Goal: Task Accomplishment & Management: Manage account settings

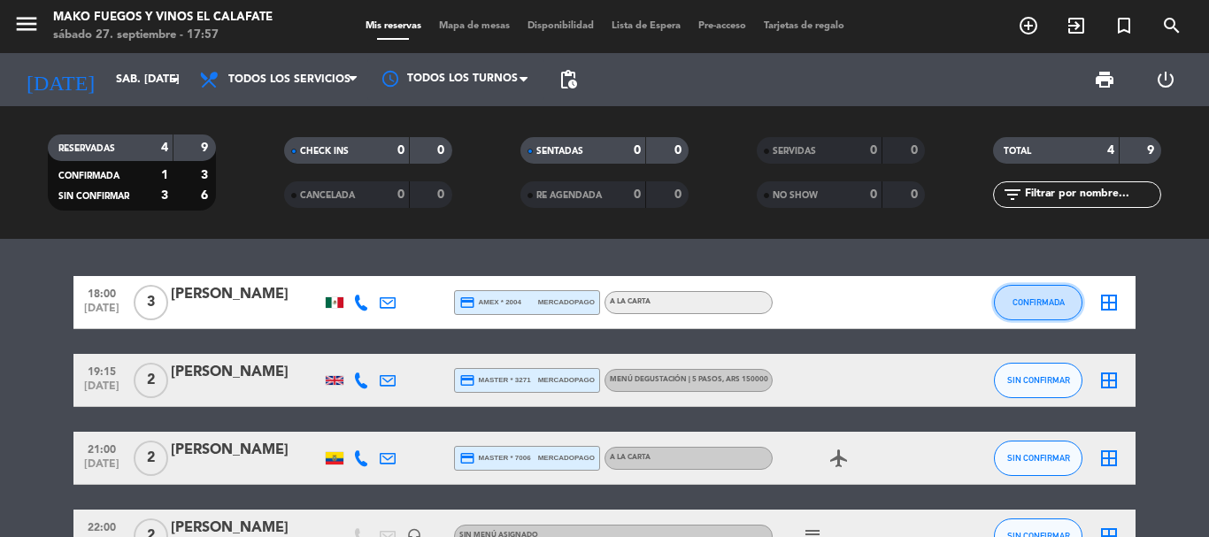
click at [1031, 300] on span "CONFIRMADA" at bounding box center [1039, 302] width 52 height 10
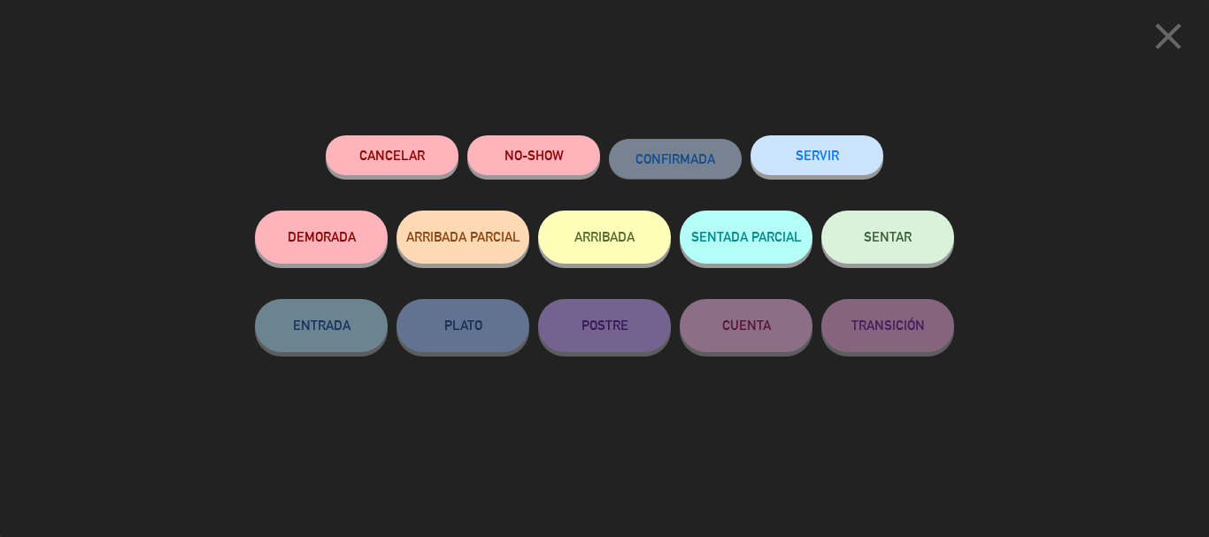
click at [851, 236] on button "SENTAR" at bounding box center [888, 237] width 133 height 53
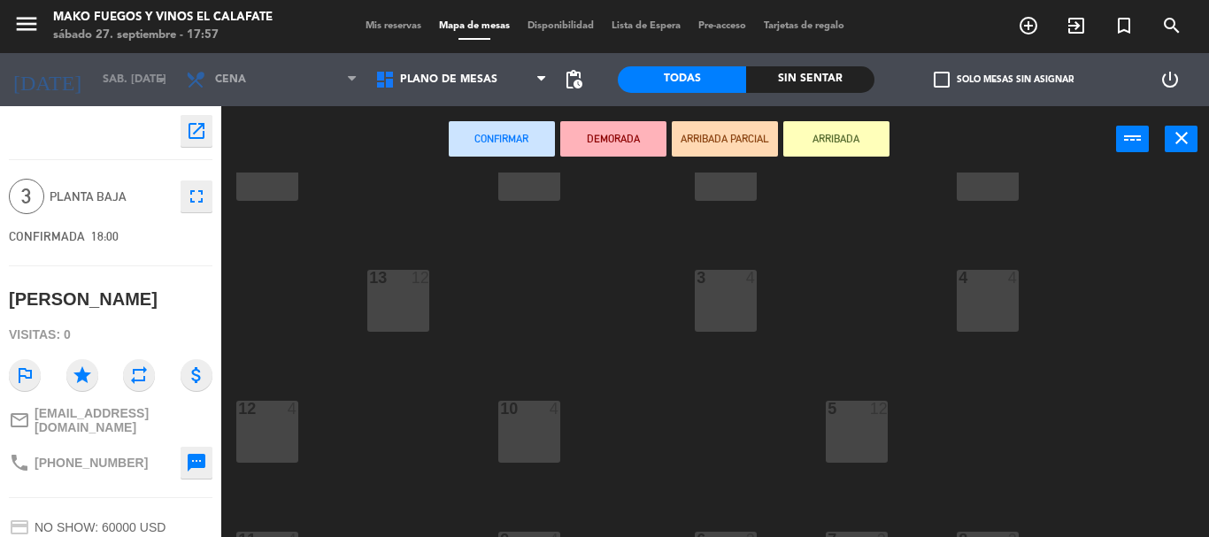
scroll to position [89, 0]
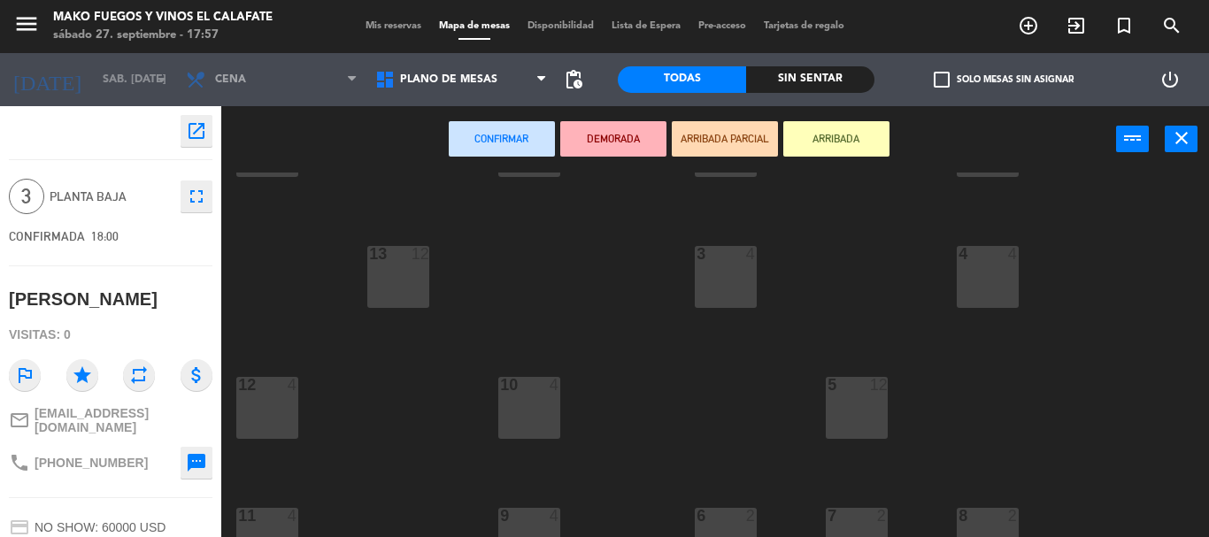
click at [551, 395] on div "10 4" at bounding box center [529, 386] width 62 height 18
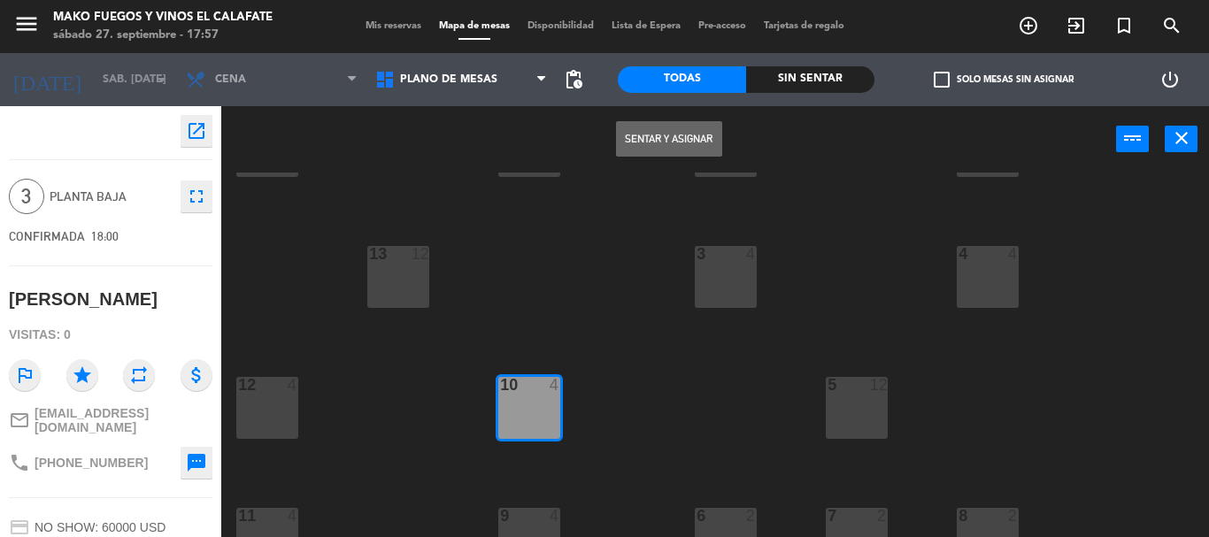
click at [656, 132] on button "Sentar y Asignar" at bounding box center [669, 138] width 106 height 35
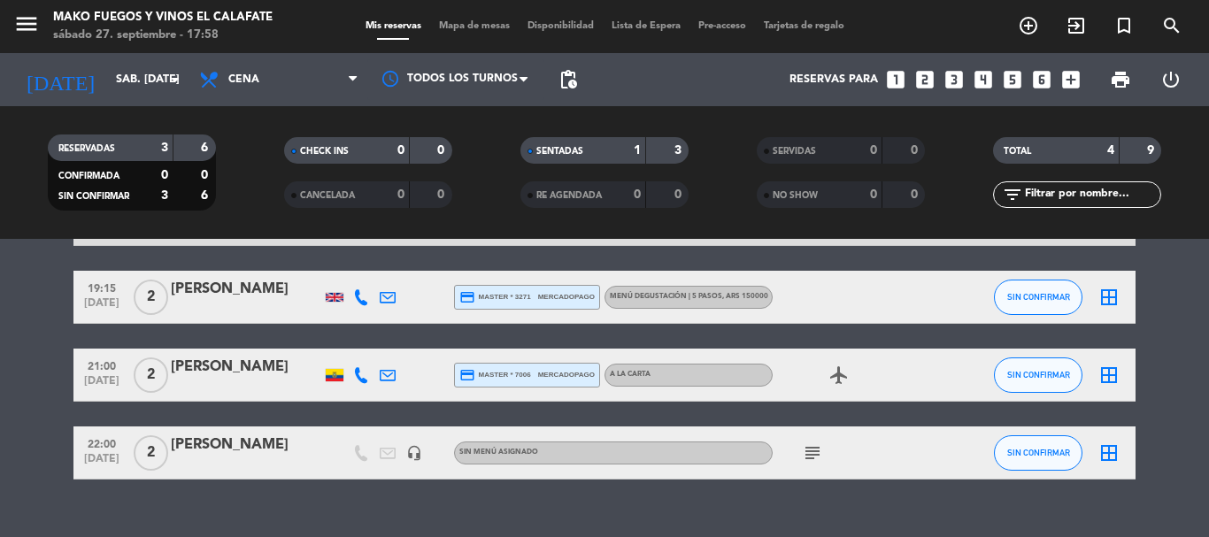
scroll to position [158, 0]
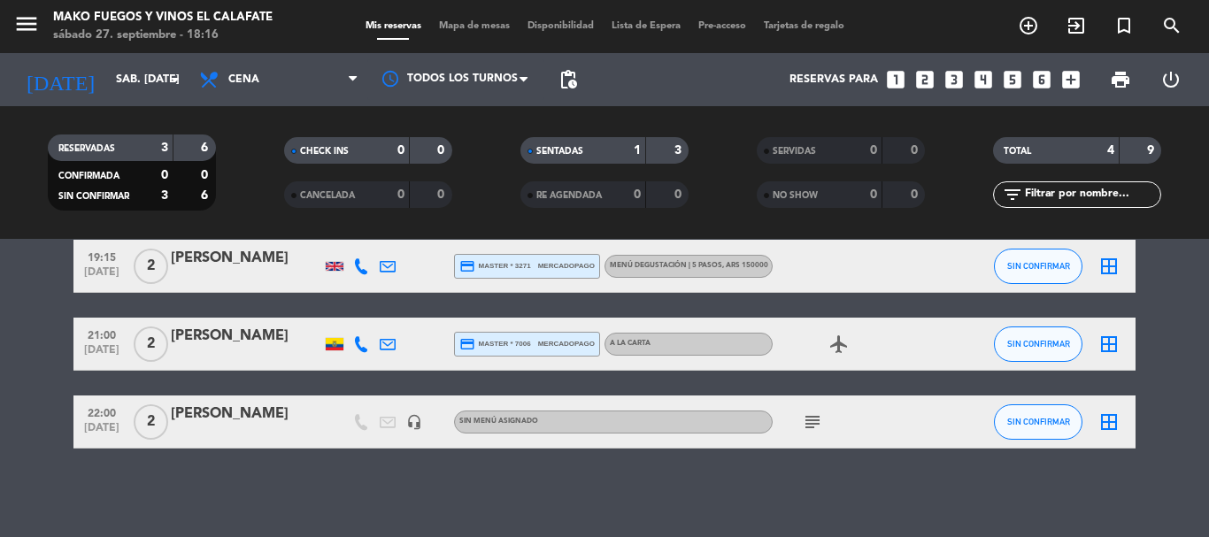
click at [986, 81] on icon "looks_4" at bounding box center [983, 79] width 23 height 23
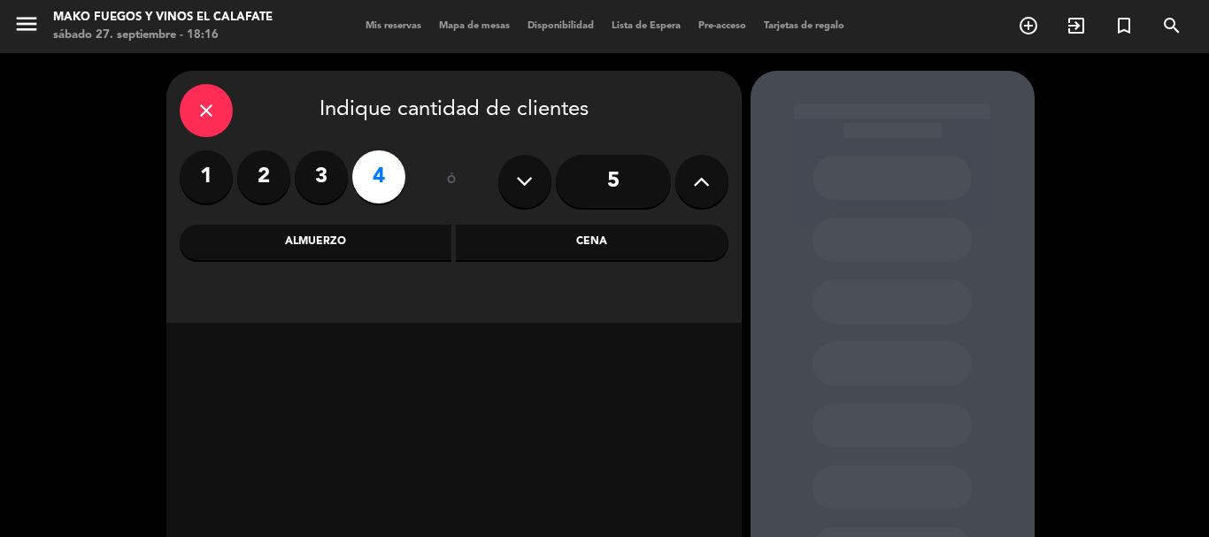
click at [544, 239] on div "Cena" at bounding box center [592, 242] width 273 height 35
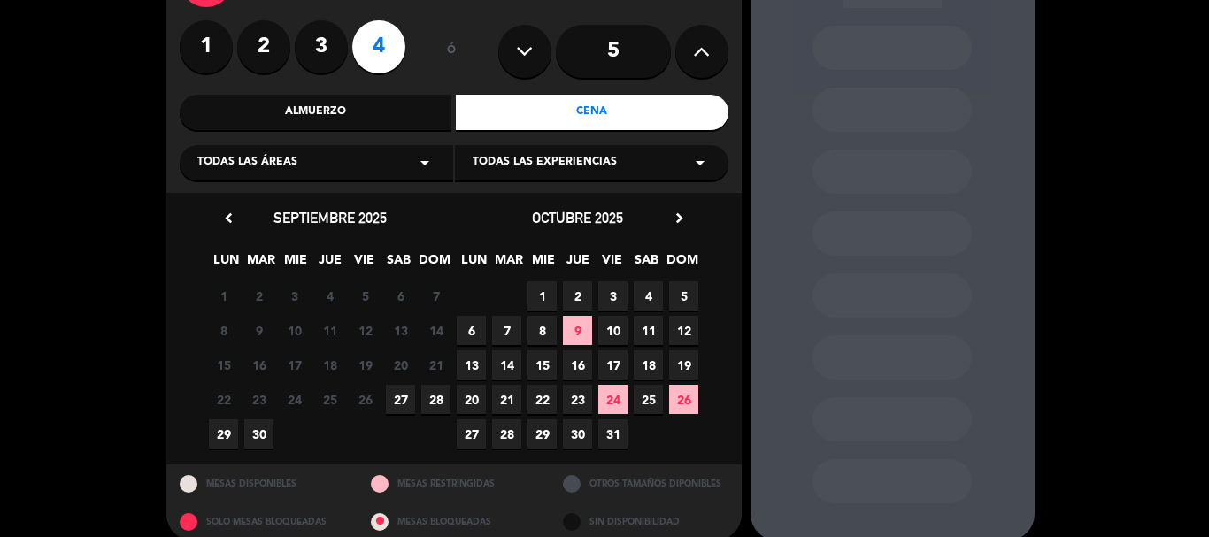
scroll to position [151, 0]
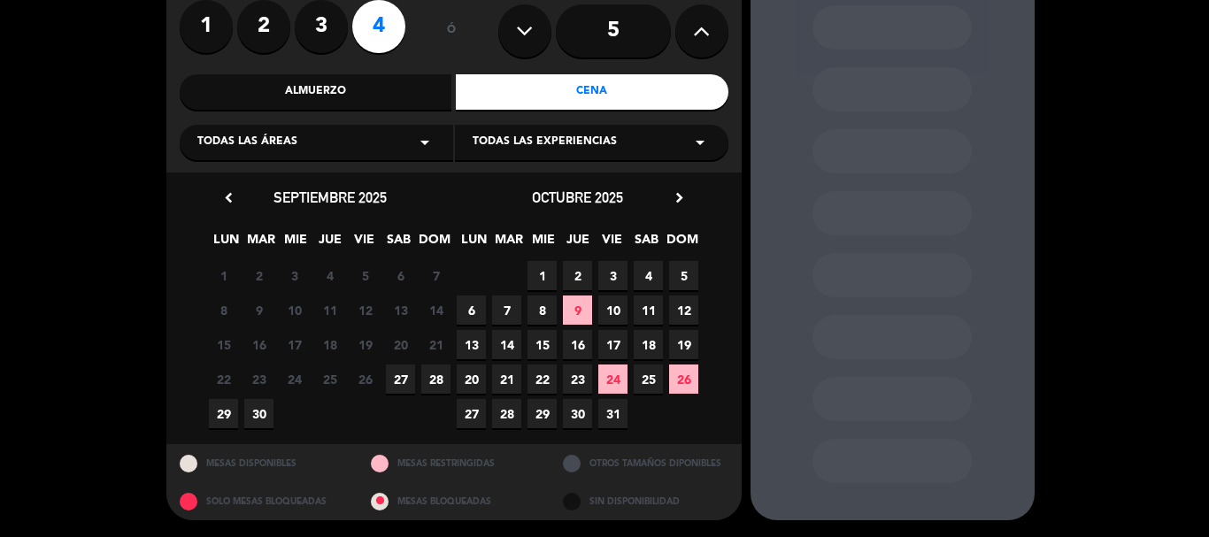
click at [400, 381] on span "27" at bounding box center [400, 379] width 29 height 29
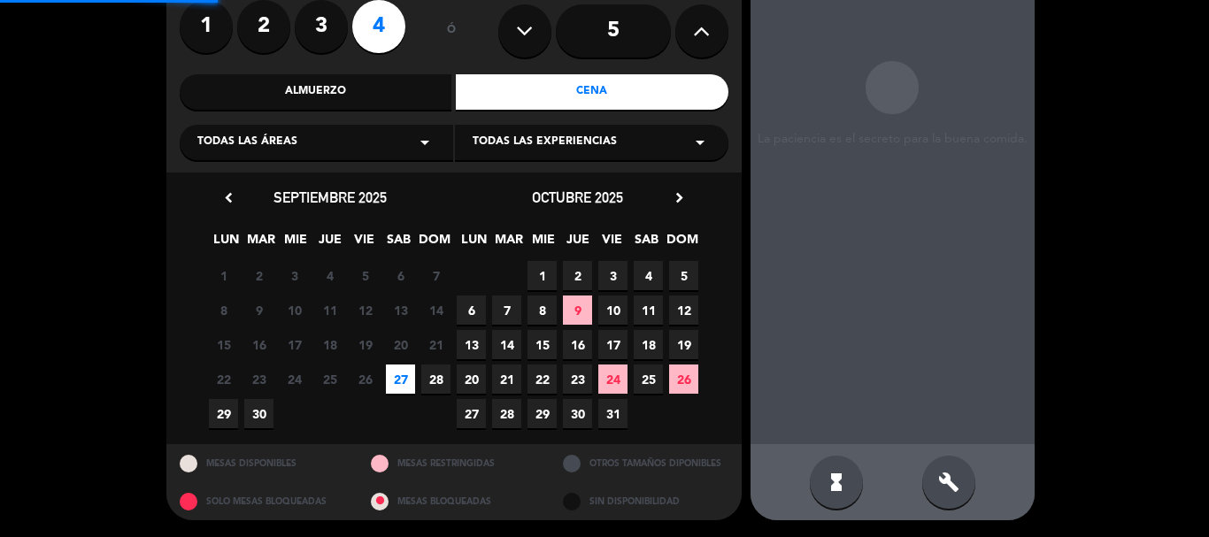
scroll to position [71, 0]
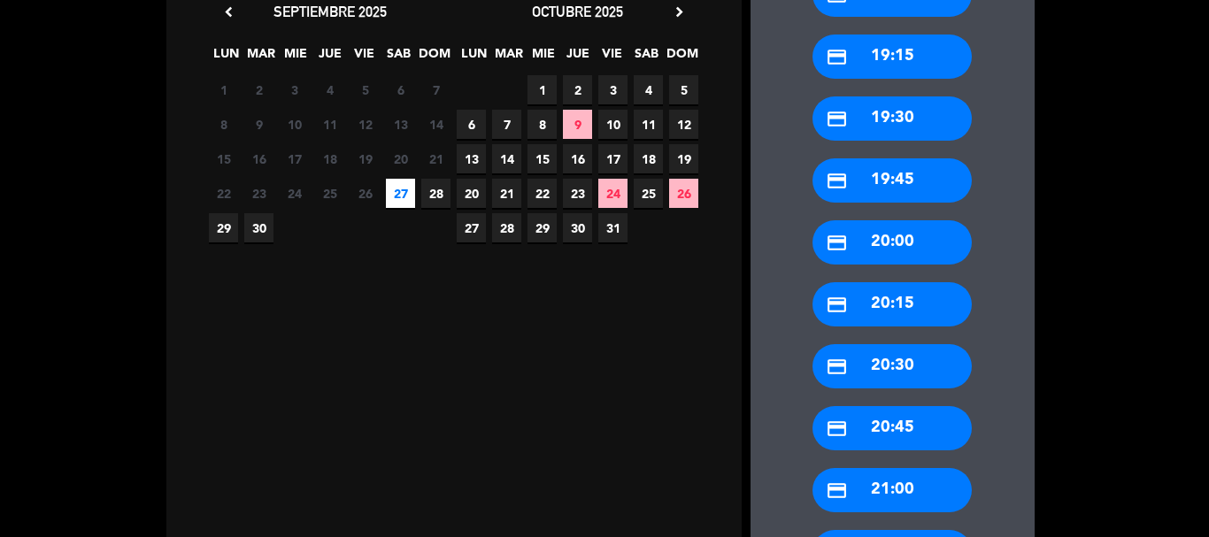
click at [915, 427] on div "credit_card 20:45" at bounding box center [892, 428] width 159 height 44
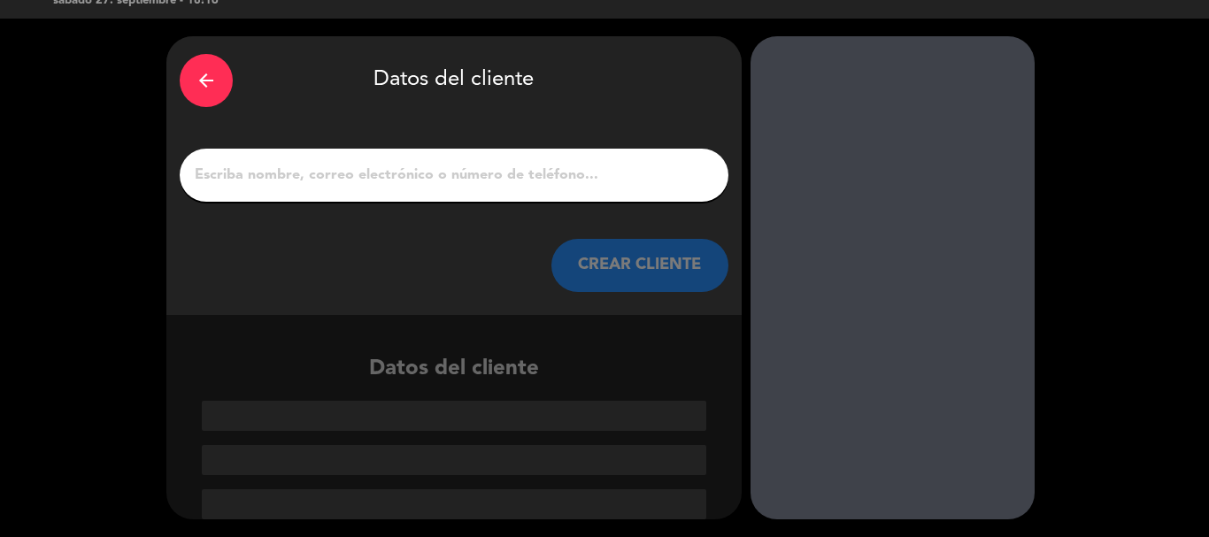
click at [460, 158] on div at bounding box center [454, 175] width 549 height 53
click at [460, 160] on div at bounding box center [454, 175] width 549 height 53
click at [468, 172] on input "1" at bounding box center [454, 175] width 522 height 25
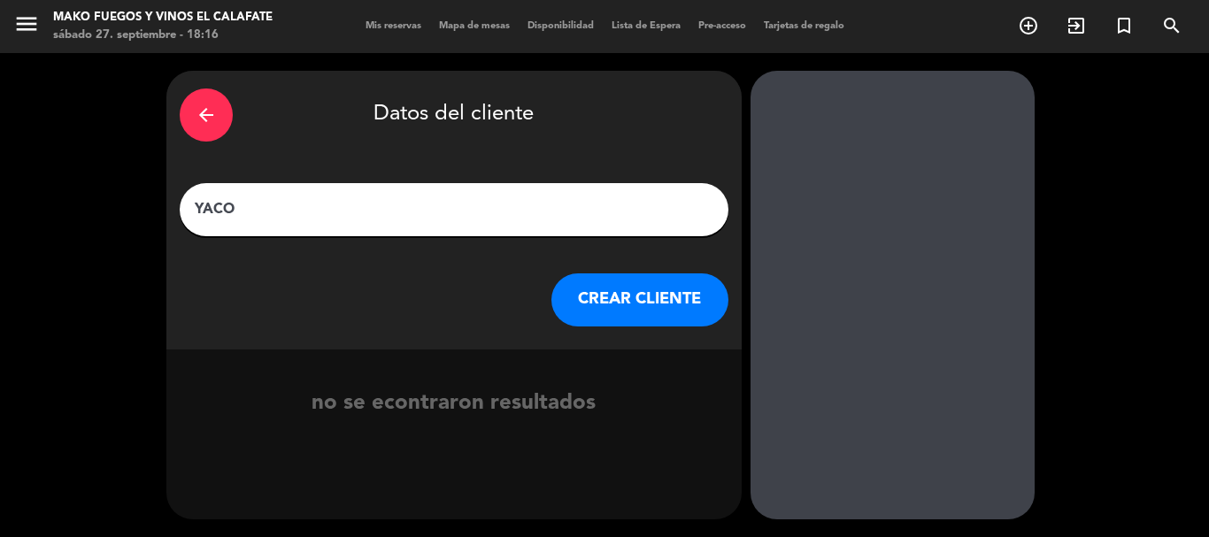
type input "YACO"
click at [630, 299] on button "CREAR CLIENTE" at bounding box center [640, 300] width 177 height 53
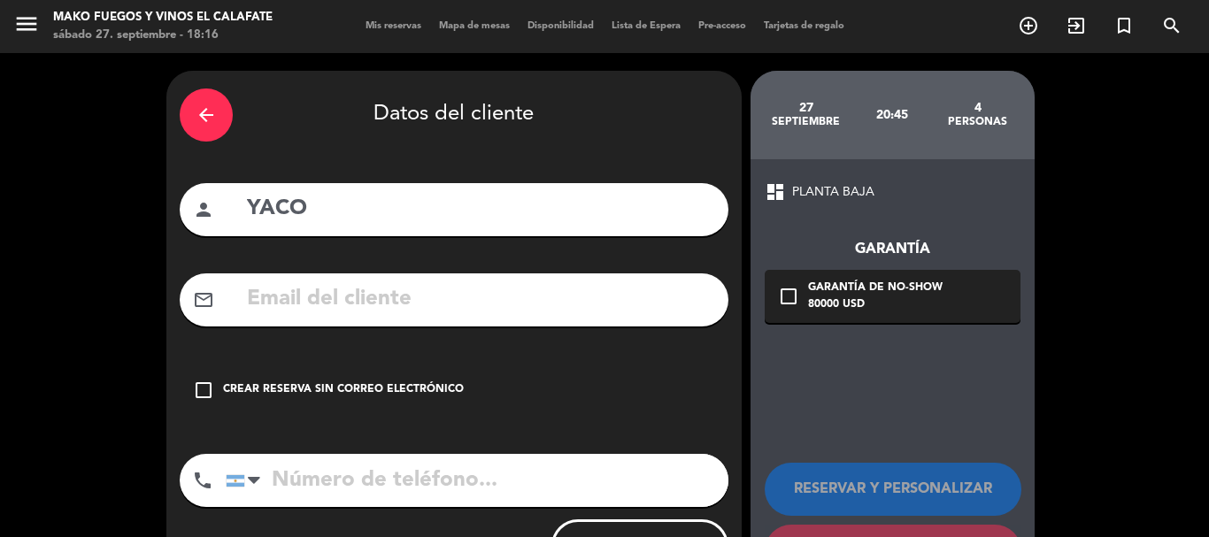
click at [361, 382] on div "Crear reserva sin correo electrónico" at bounding box center [343, 391] width 241 height 18
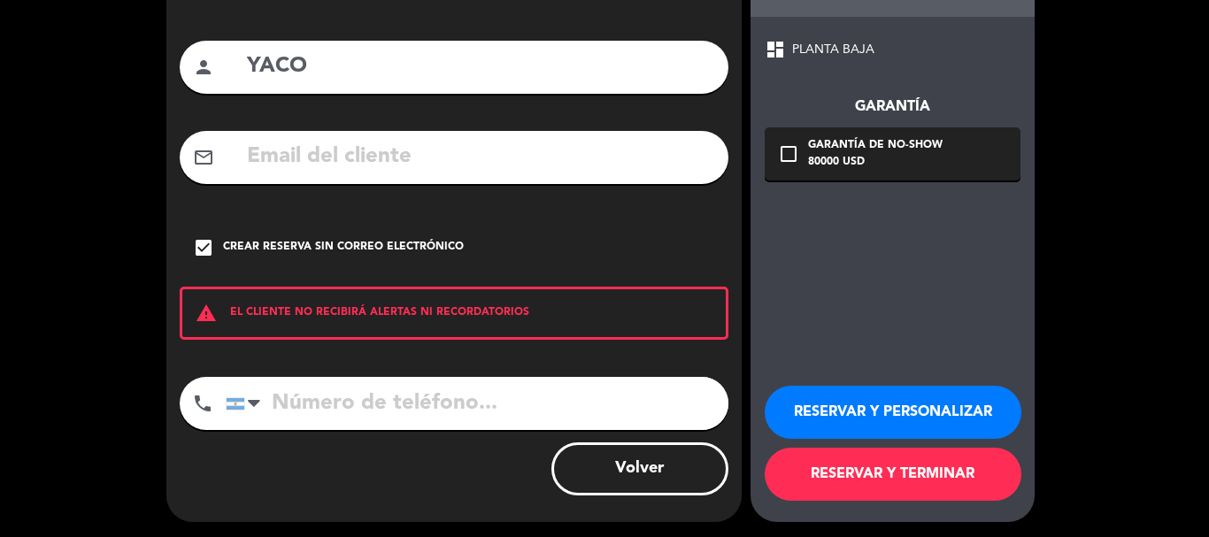
scroll to position [145, 0]
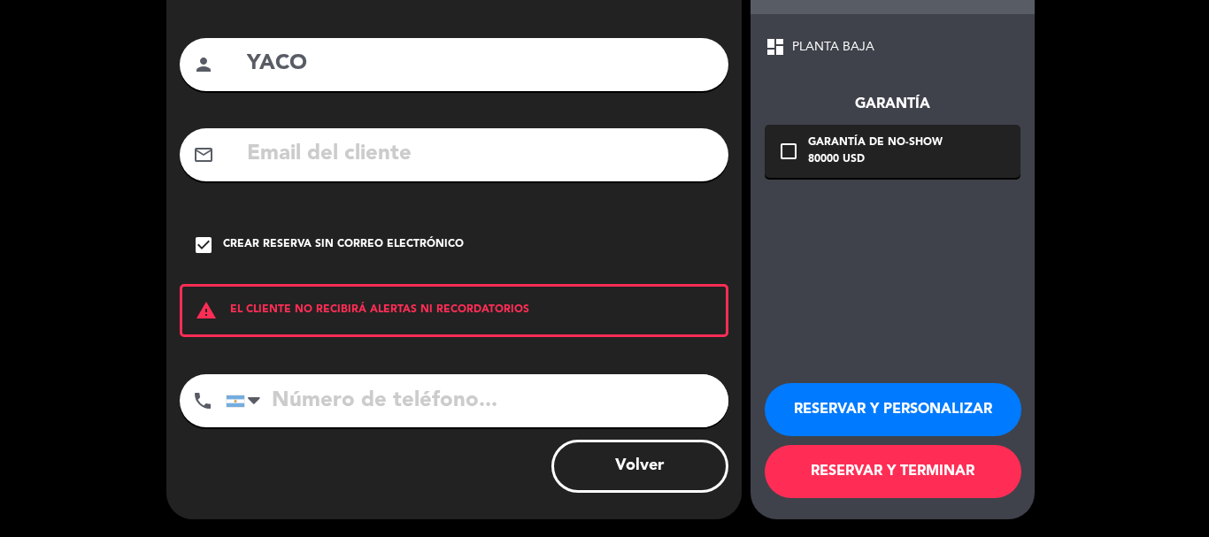
click at [816, 452] on button "RESERVAR Y TERMINAR" at bounding box center [893, 471] width 257 height 53
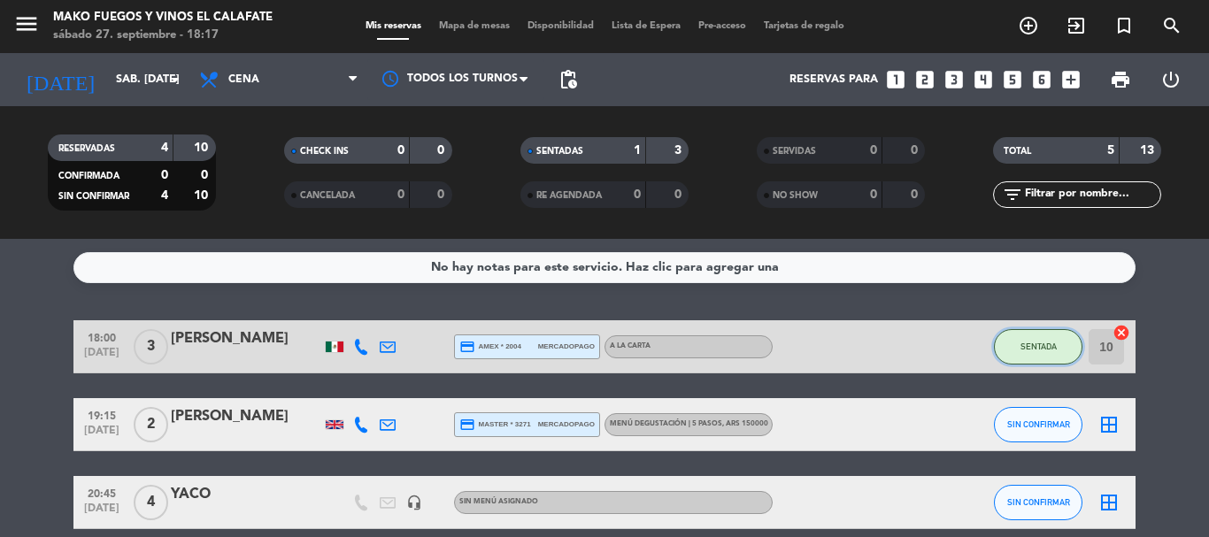
click at [1043, 349] on span "SENTADA" at bounding box center [1039, 347] width 36 height 10
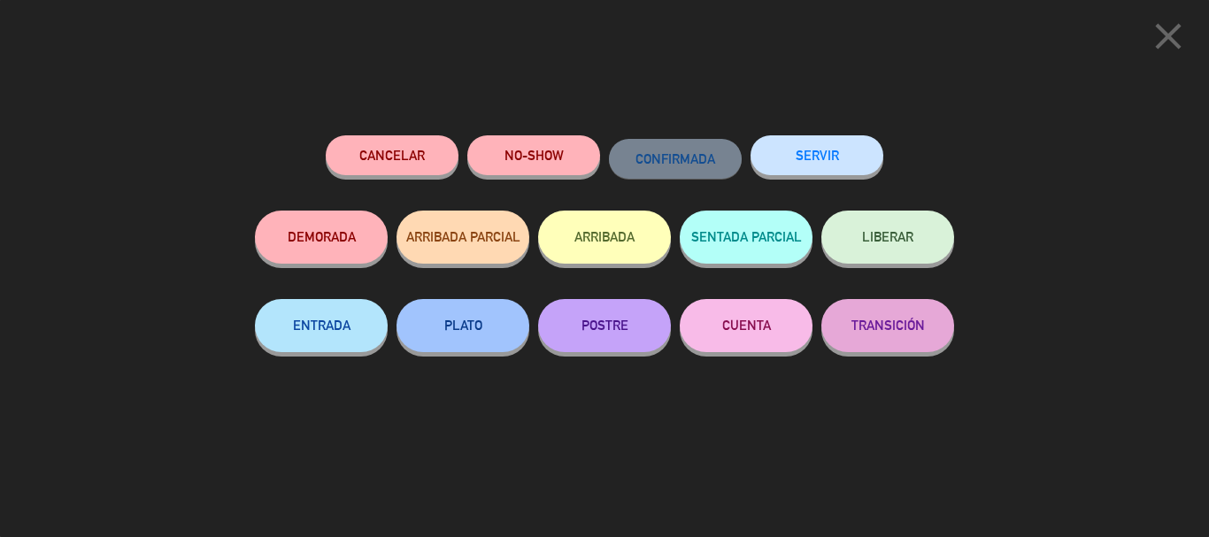
click at [799, 173] on button "SERVIR" at bounding box center [817, 155] width 133 height 40
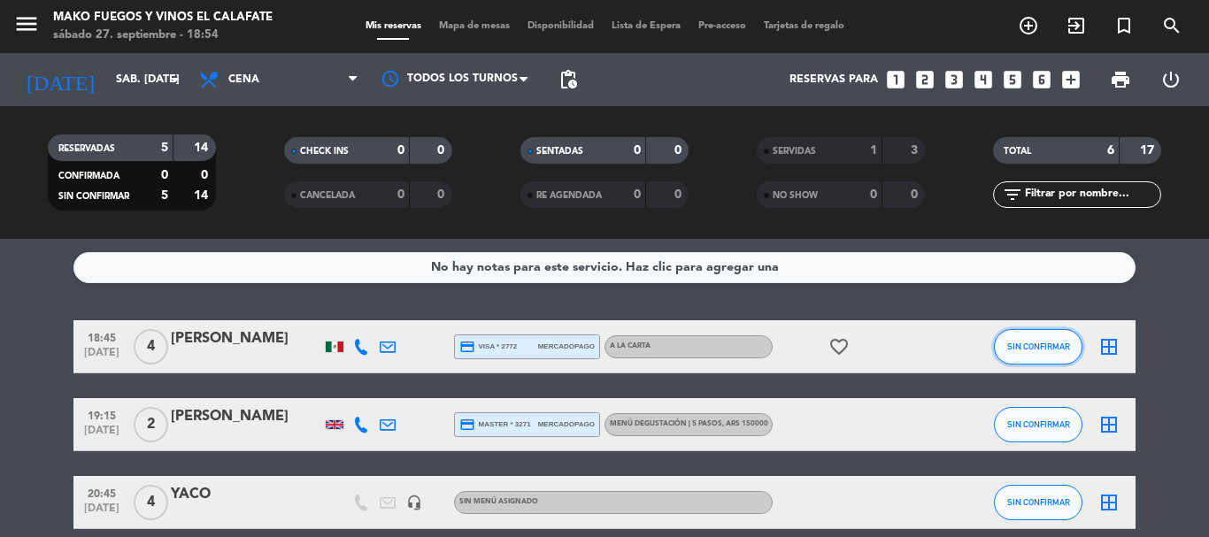
click at [1052, 344] on span "SIN CONFIRMAR" at bounding box center [1039, 347] width 63 height 10
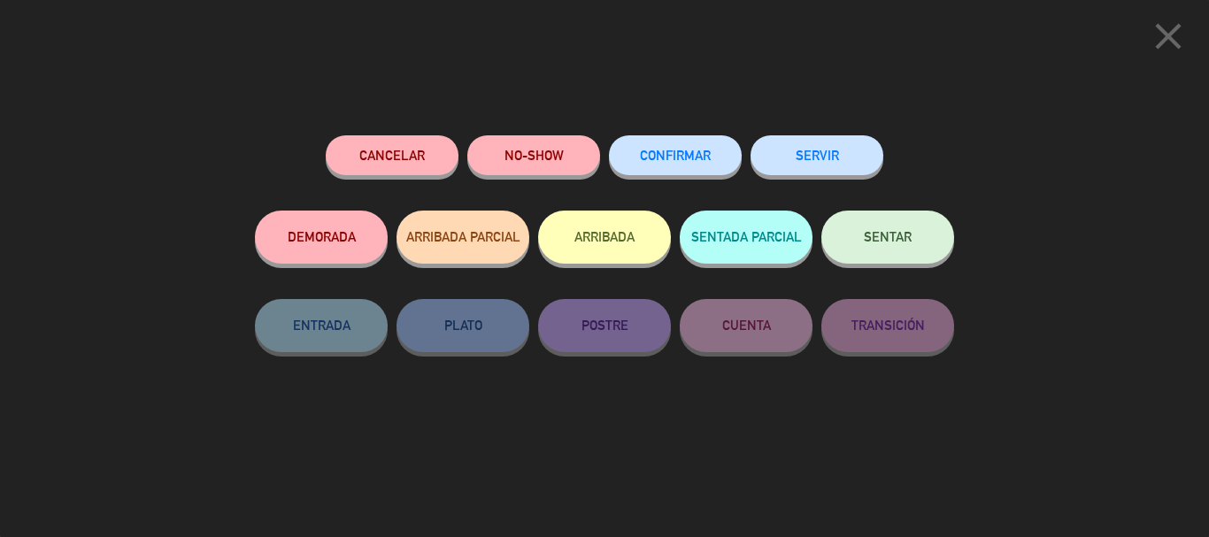
click at [939, 245] on button "SENTAR" at bounding box center [888, 237] width 133 height 53
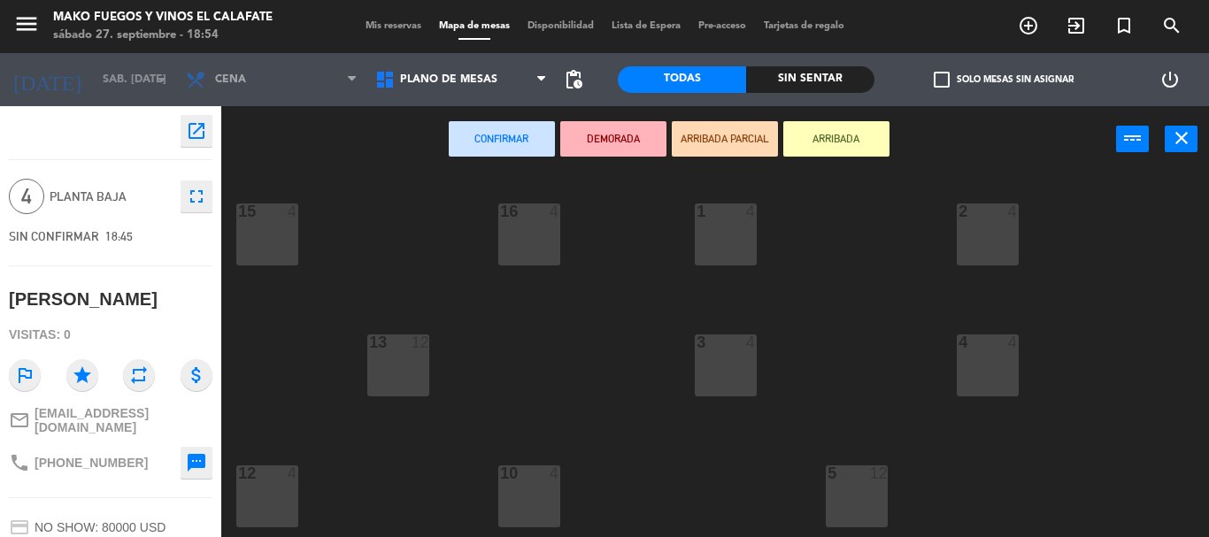
click at [523, 234] on div "16 4" at bounding box center [529, 235] width 62 height 62
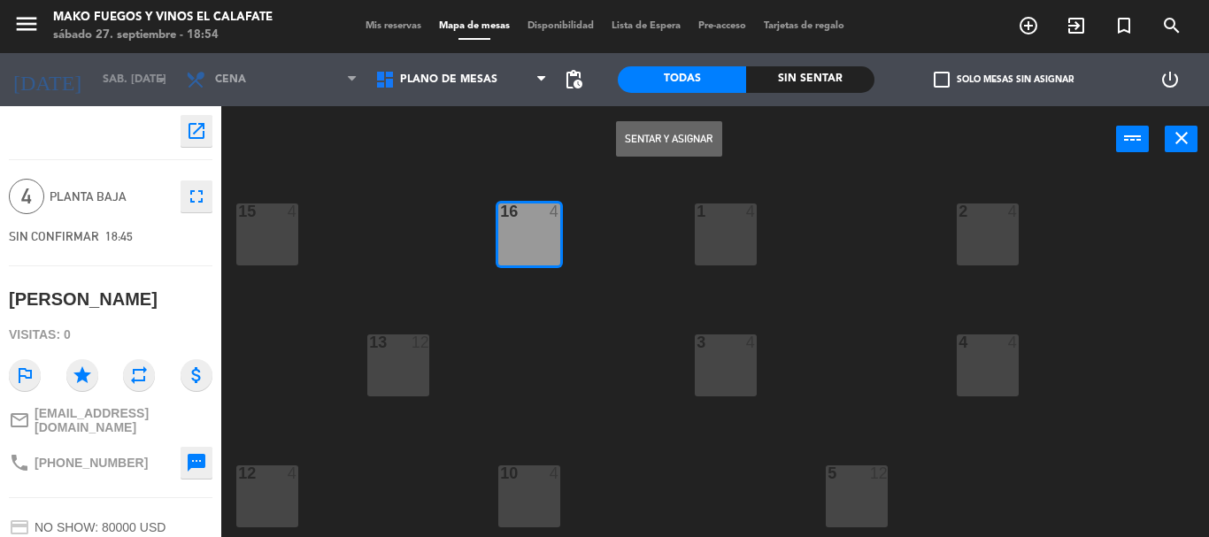
click at [647, 144] on button "Sentar y Asignar" at bounding box center [669, 138] width 106 height 35
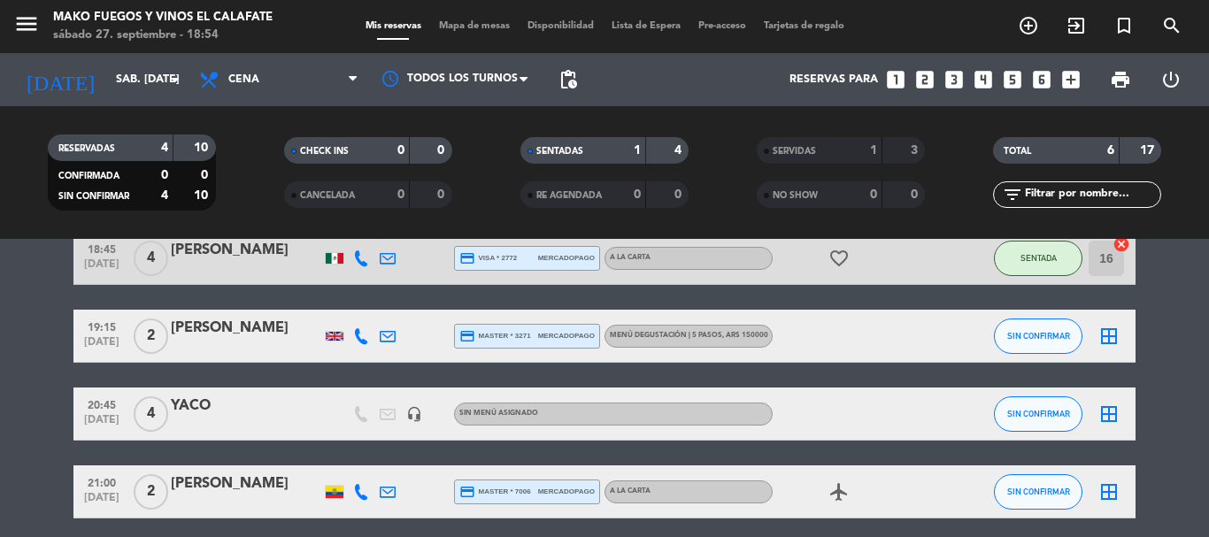
scroll to position [177, 0]
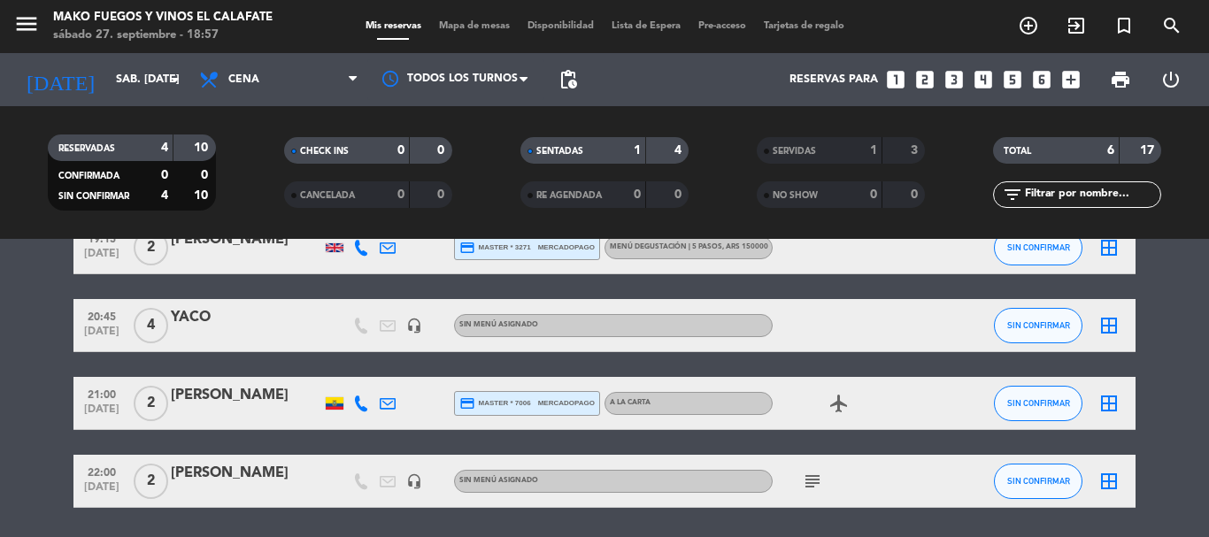
drag, startPoint x: 411, startPoint y: 514, endPoint x: 413, endPoint y: 534, distance: 20.4
click at [408, 514] on div "No hay notas para este servicio. Haz clic para agregar una 18:45 [DATE] 4 [PERS…" at bounding box center [604, 388] width 1209 height 298
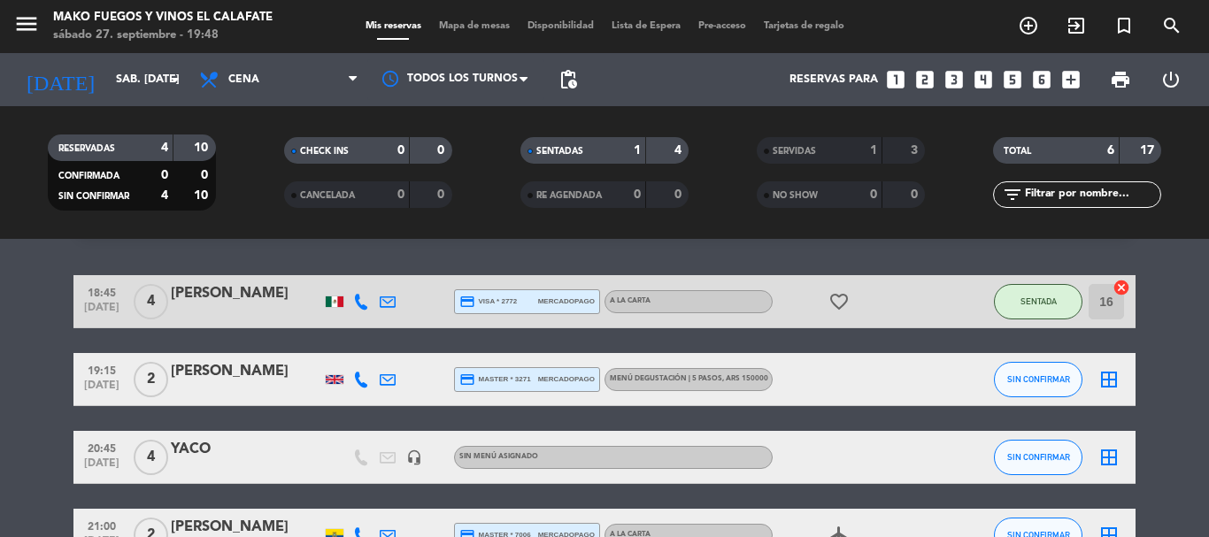
scroll to position [0, 0]
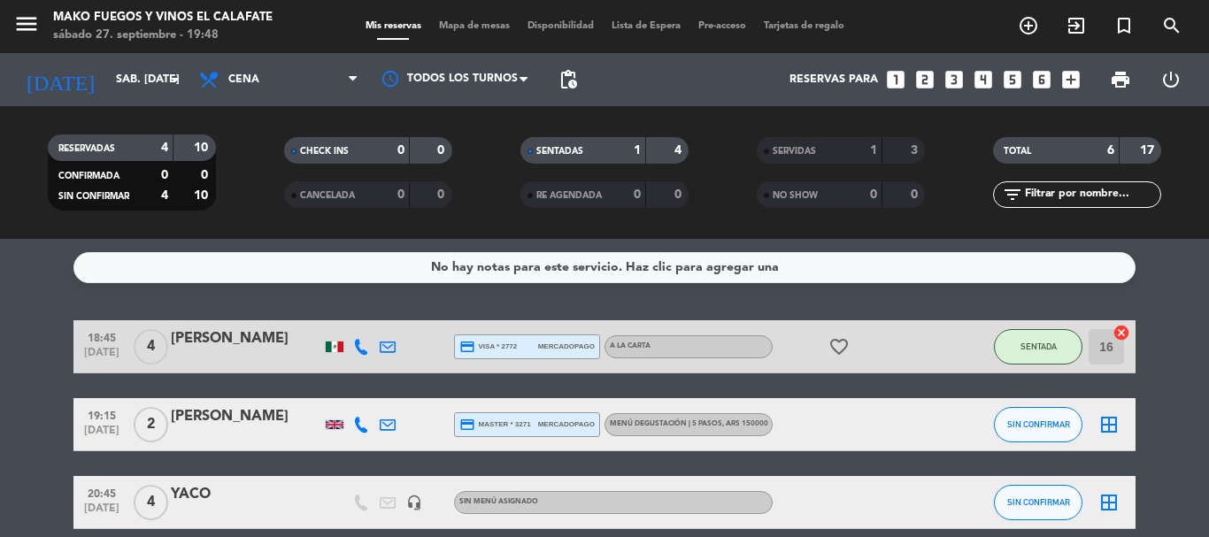
click at [585, 287] on div "No hay notas para este servicio. Haz clic para agregar una 18:45 [DATE] 4 [PERS…" at bounding box center [604, 388] width 1209 height 298
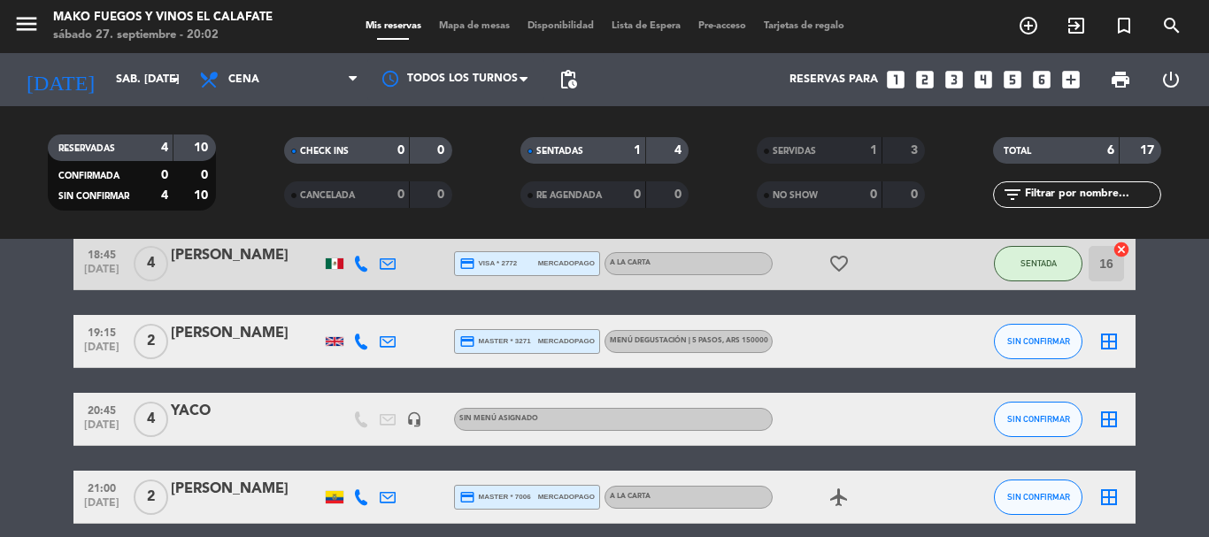
scroll to position [59, 0]
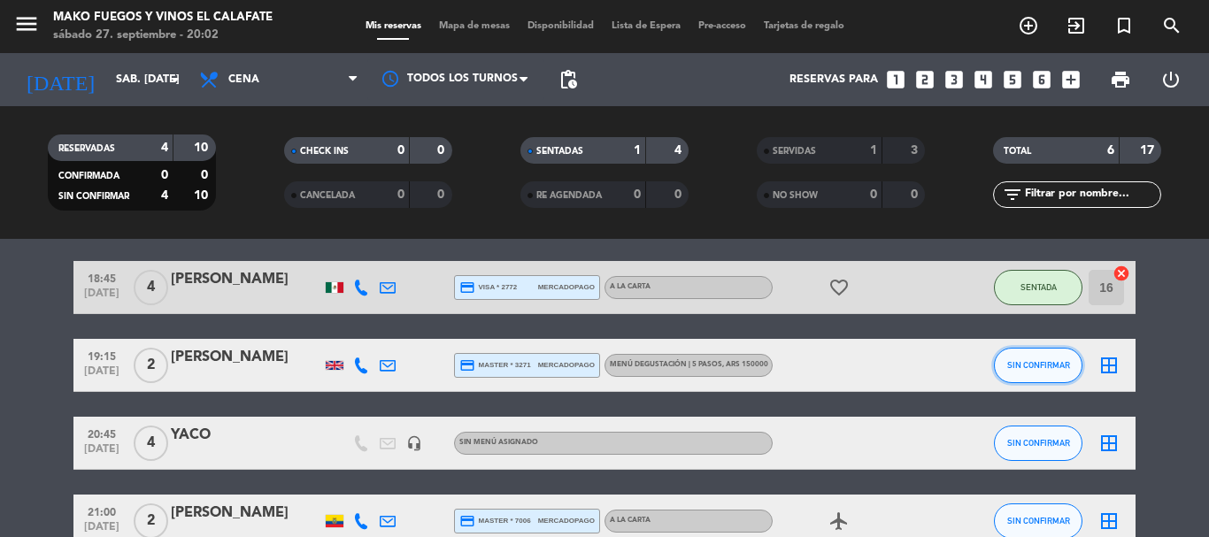
click at [1037, 366] on span "SIN CONFIRMAR" at bounding box center [1039, 365] width 63 height 10
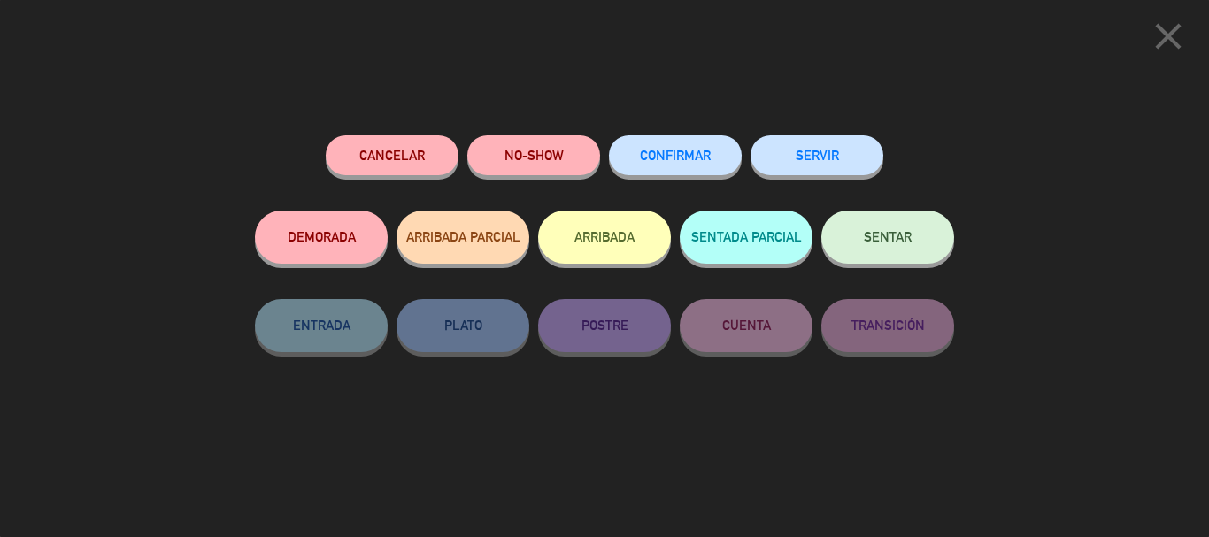
click at [883, 243] on span "SENTAR" at bounding box center [888, 236] width 48 height 15
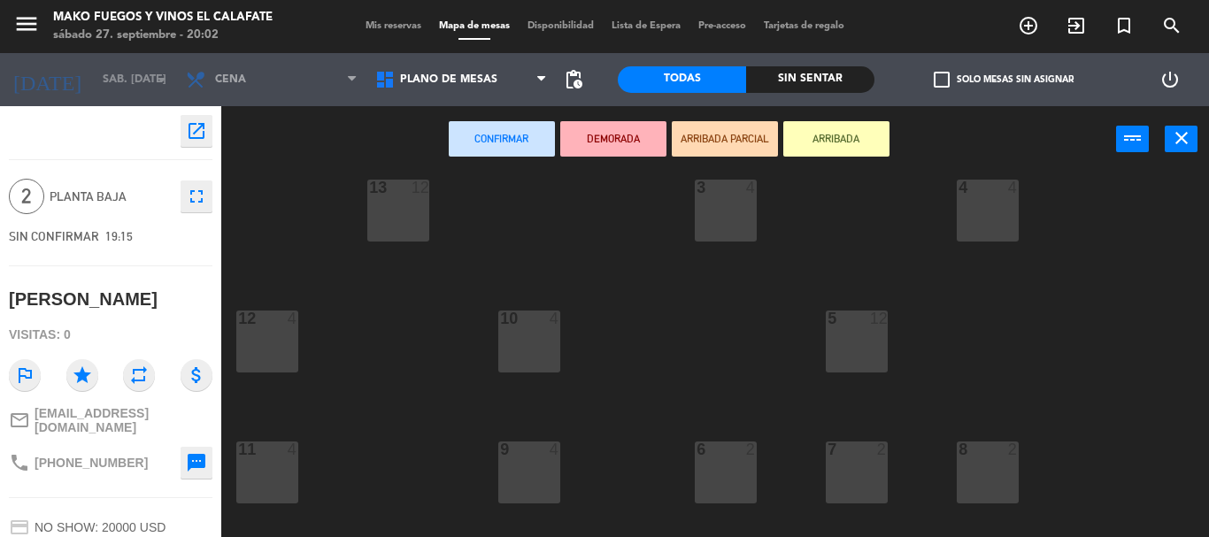
scroll to position [177, 0]
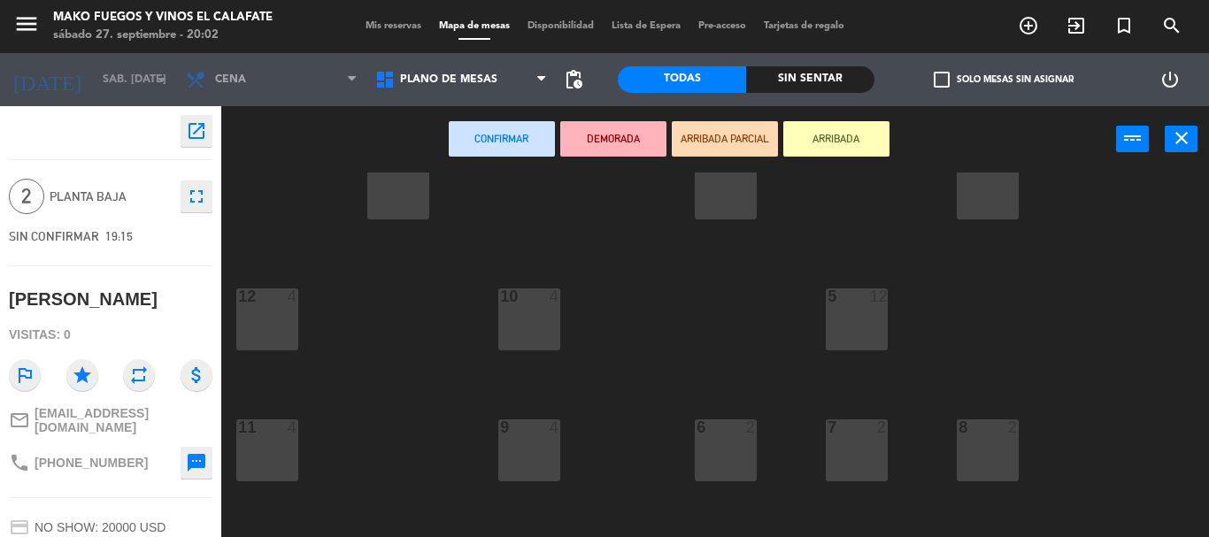
click at [854, 434] on div at bounding box center [856, 428] width 29 height 16
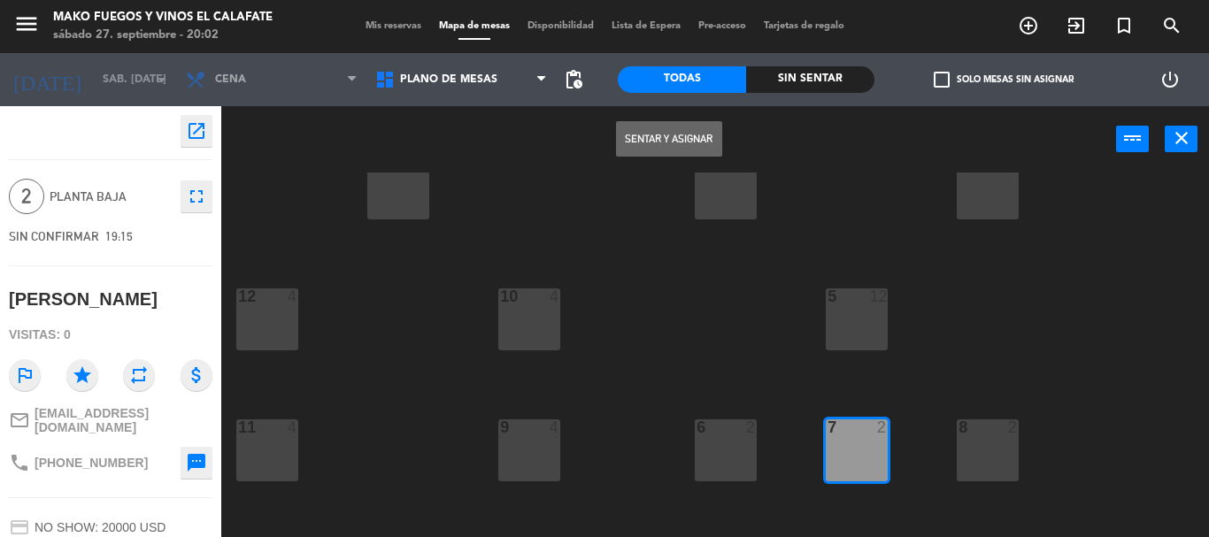
click at [695, 133] on button "Sentar y Asignar" at bounding box center [669, 138] width 106 height 35
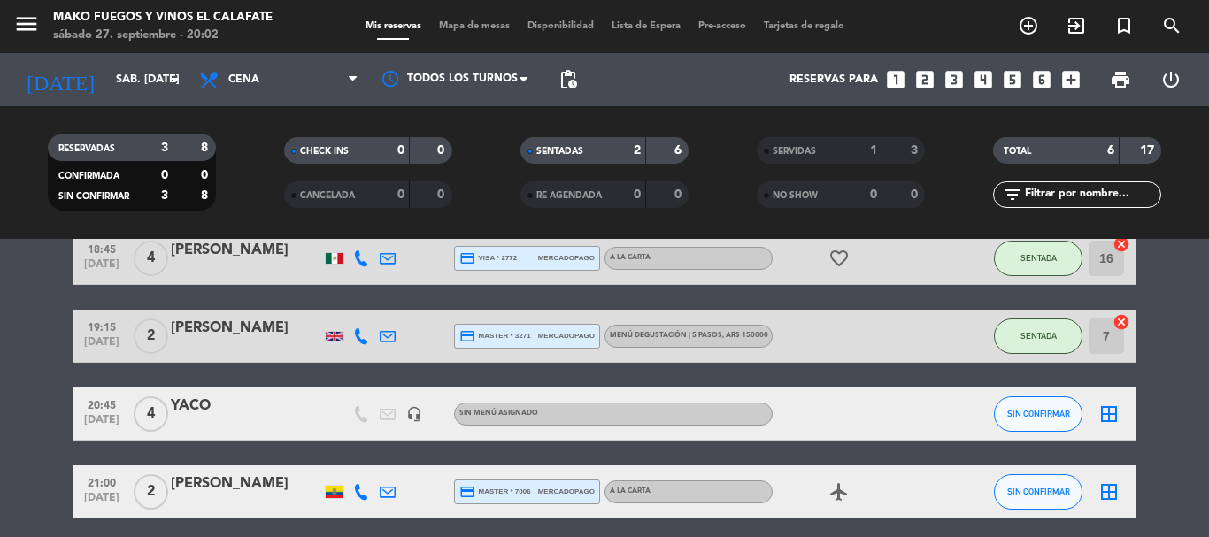
scroll to position [177, 0]
